Goal: Information Seeking & Learning: Learn about a topic

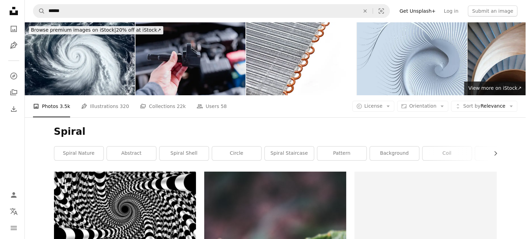
scroll to position [103, 0]
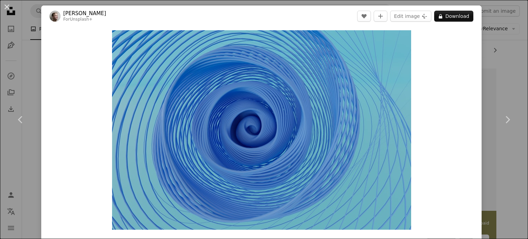
drag, startPoint x: 303, startPoint y: 151, endPoint x: 479, endPoint y: 148, distance: 175.3
click at [479, 148] on div "An X shape Chevron left Chevron right [PERSON_NAME] For Unsplash+ A heart A plu…" at bounding box center [264, 119] width 528 height 239
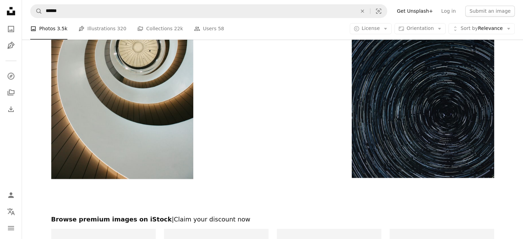
scroll to position [1171, 0]
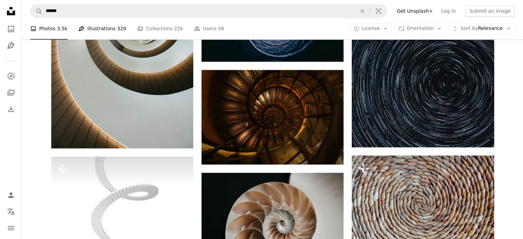
click at [108, 24] on link "Pen Tool Illustrations 320" at bounding box center [102, 29] width 48 height 22
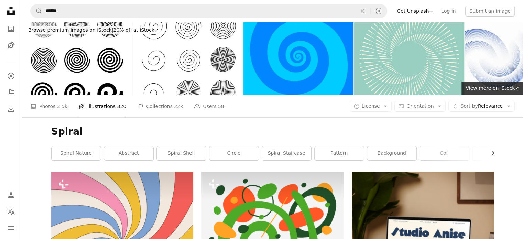
click at [494, 150] on icon "Chevron right" at bounding box center [492, 153] width 7 height 7
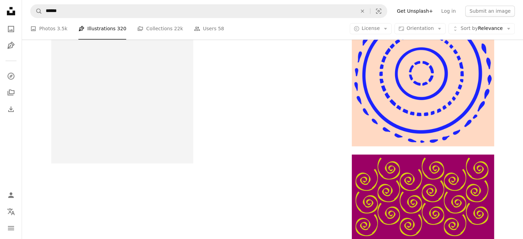
scroll to position [1174, 0]
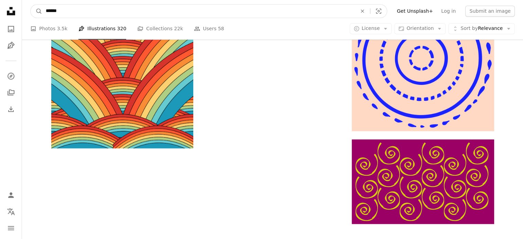
drag, startPoint x: 144, startPoint y: 13, endPoint x: 0, endPoint y: -3, distance: 144.6
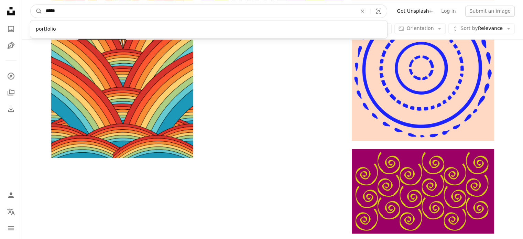
type input "******"
click button "A magnifying glass" at bounding box center [37, 10] width 12 height 13
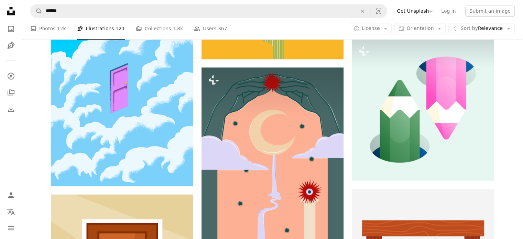
scroll to position [962, 0]
